Goal: Find specific page/section: Find specific page/section

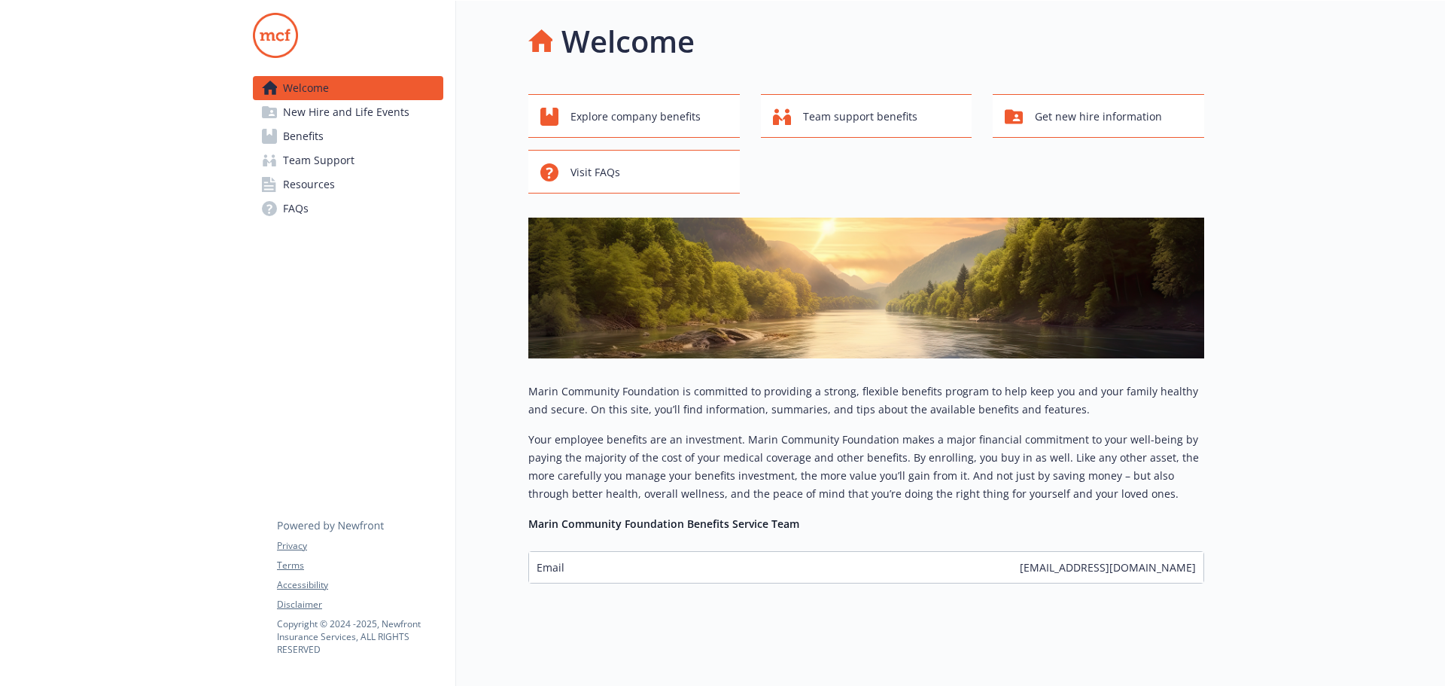
click at [329, 191] on span "Resources" at bounding box center [309, 184] width 52 height 24
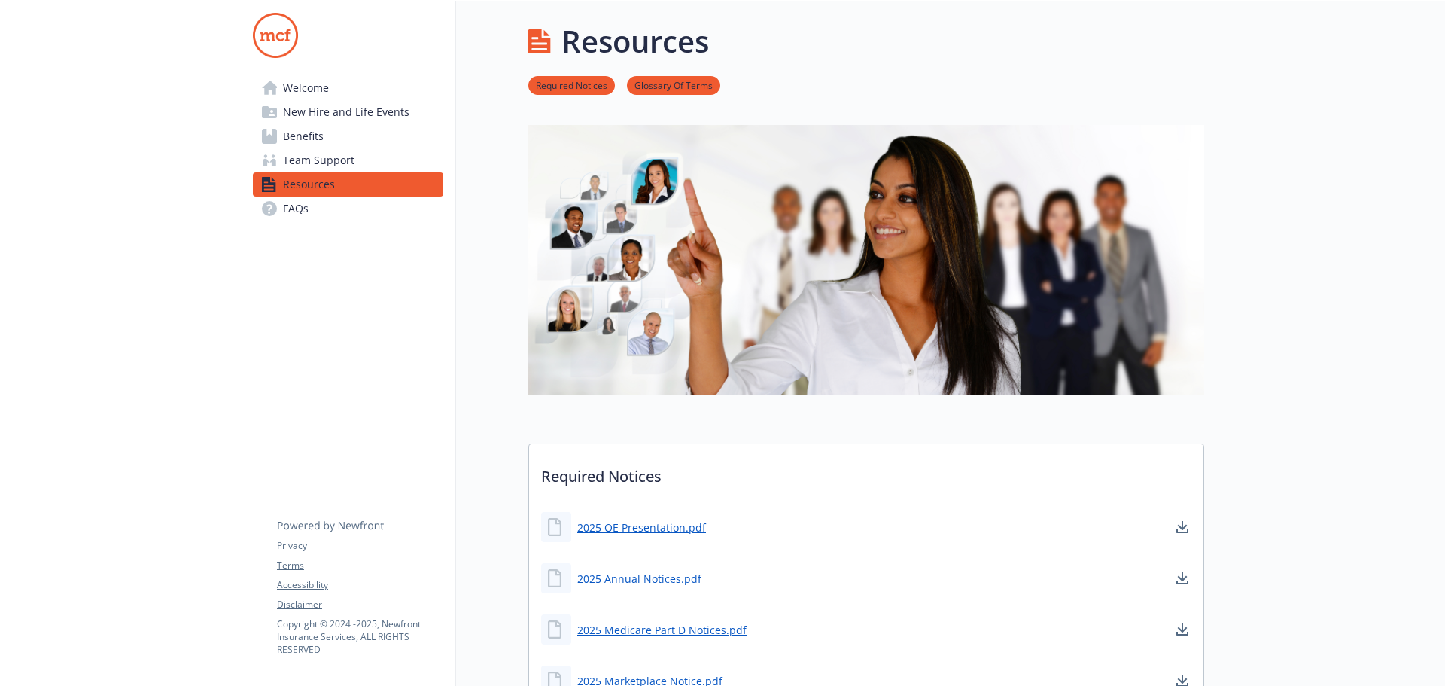
click at [318, 91] on span "Welcome" at bounding box center [306, 88] width 46 height 24
